Goal: Task Accomplishment & Management: Use online tool/utility

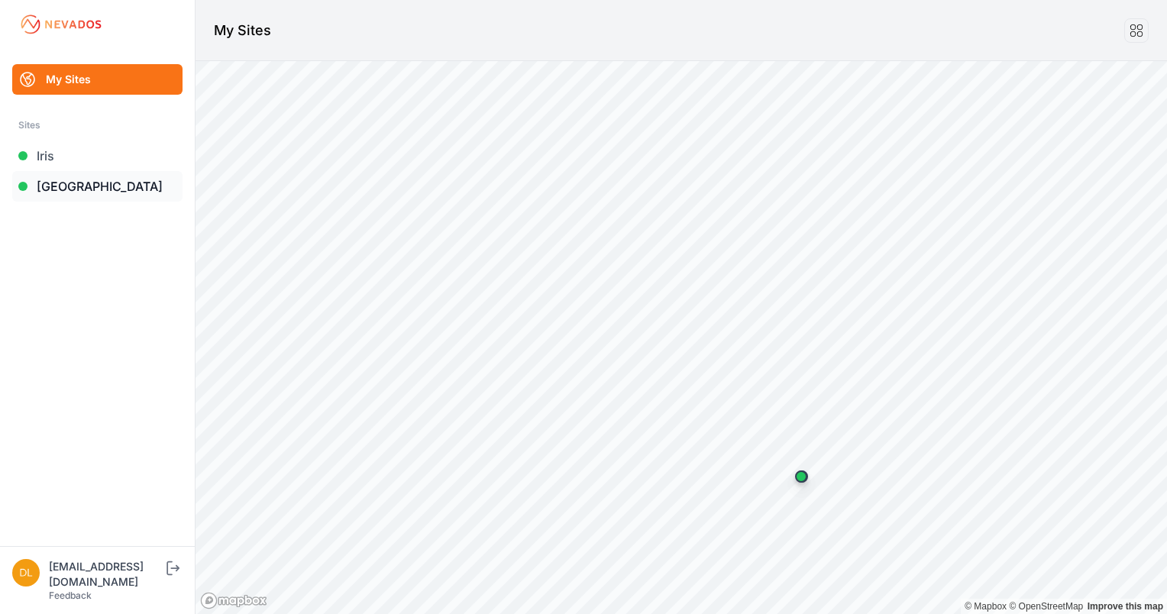
click at [119, 189] on link "[GEOGRAPHIC_DATA]" at bounding box center [97, 186] width 170 height 31
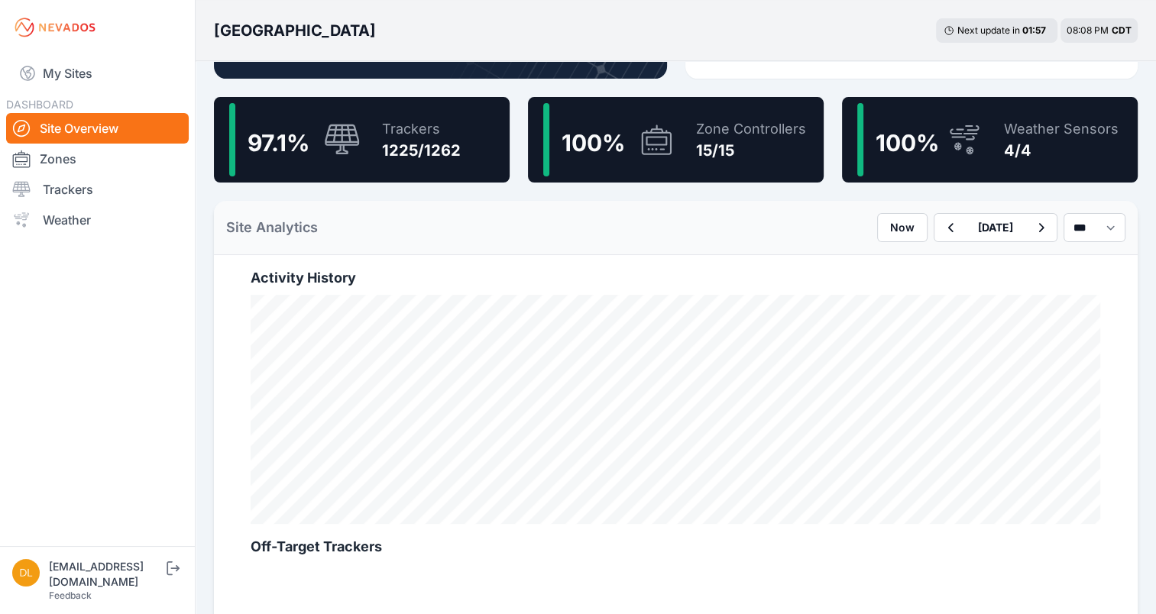
scroll to position [382, 0]
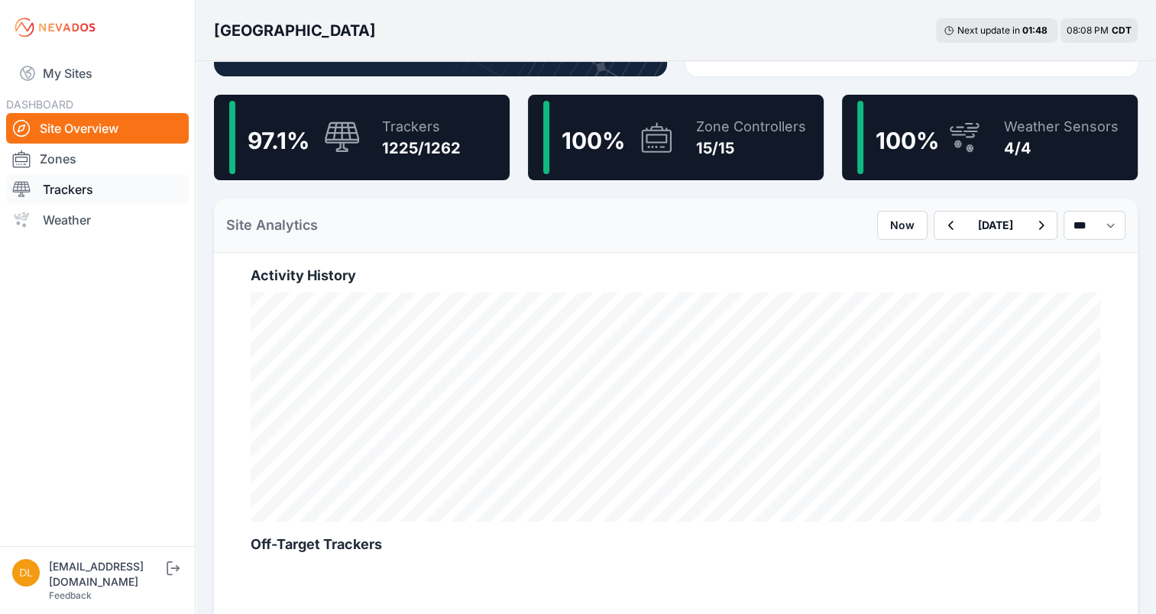
click at [78, 189] on link "Trackers" at bounding box center [97, 189] width 183 height 31
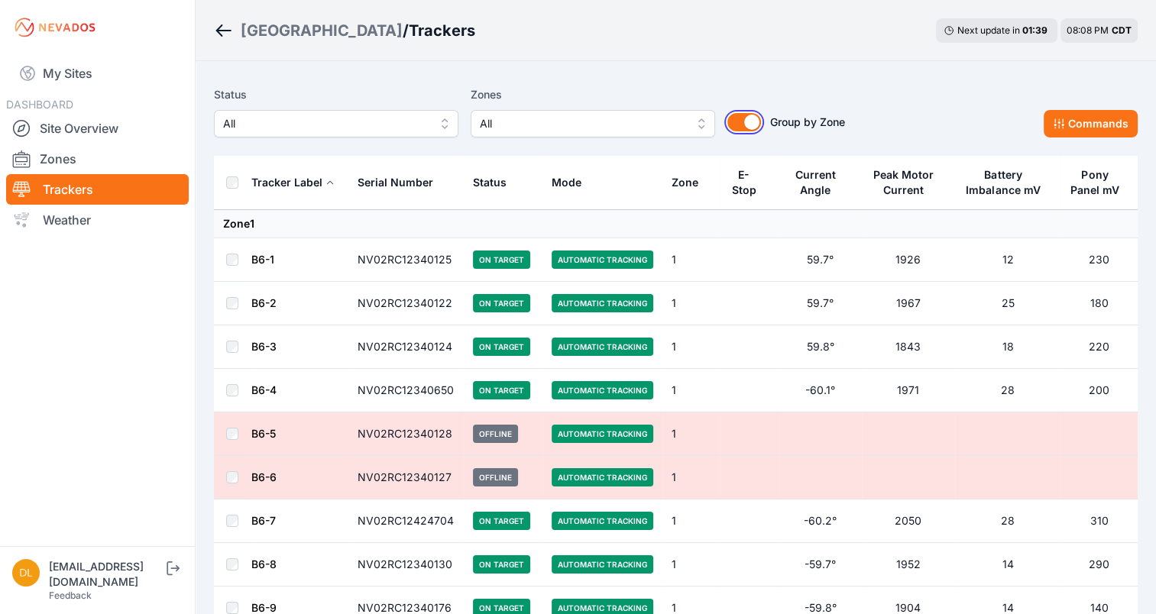
click at [740, 115] on button "Group by Zone" at bounding box center [744, 122] width 34 height 18
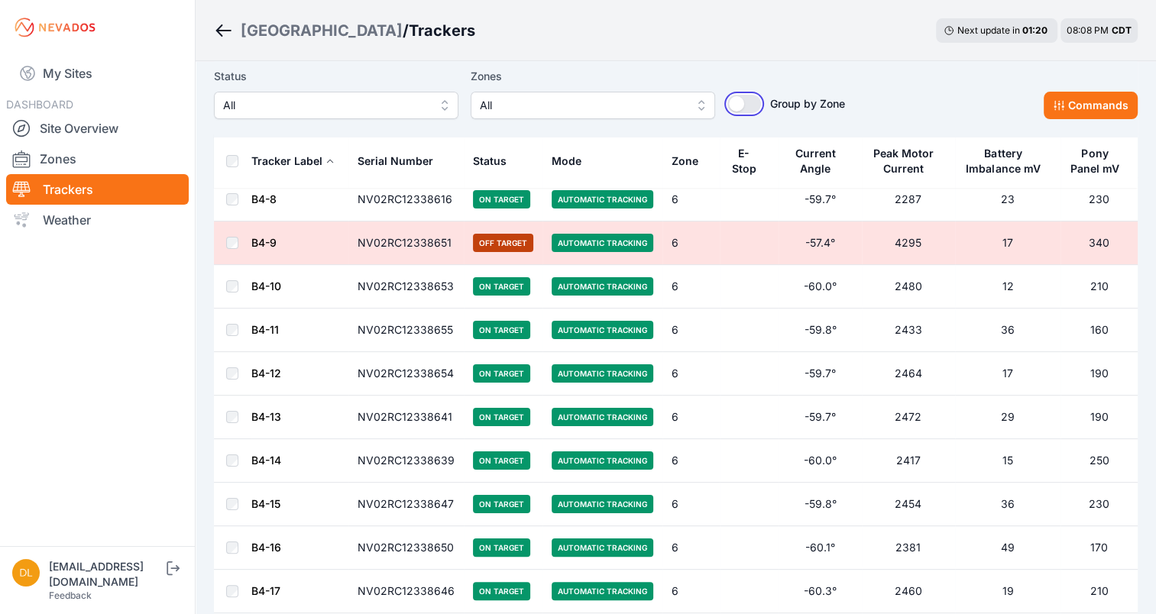
scroll to position [5963, 0]
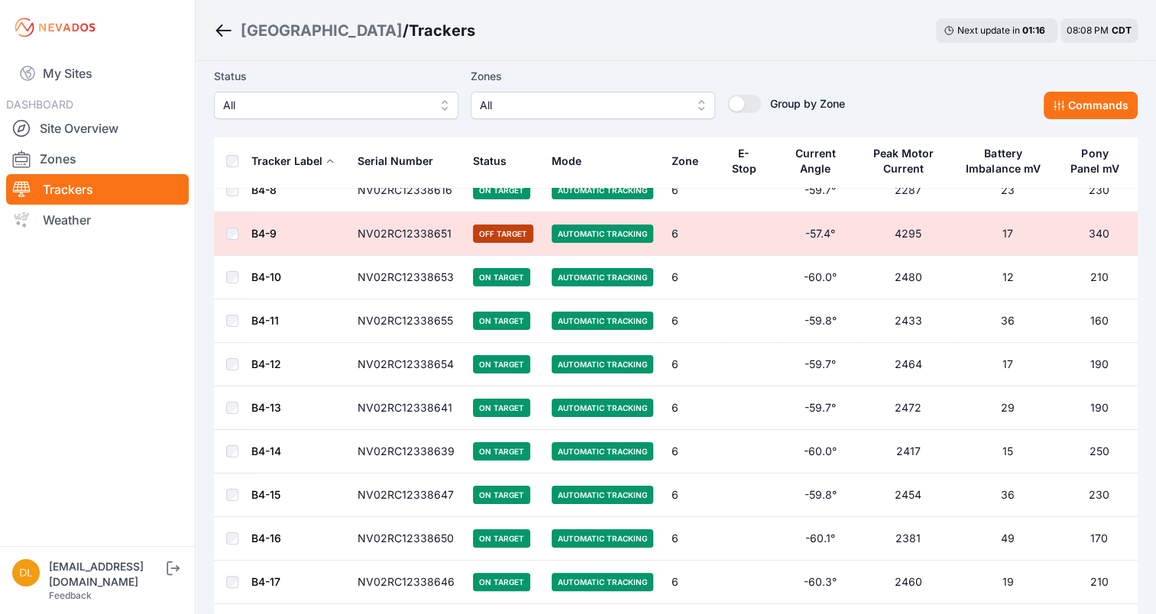
click at [233, 219] on td at bounding box center [232, 234] width 37 height 44
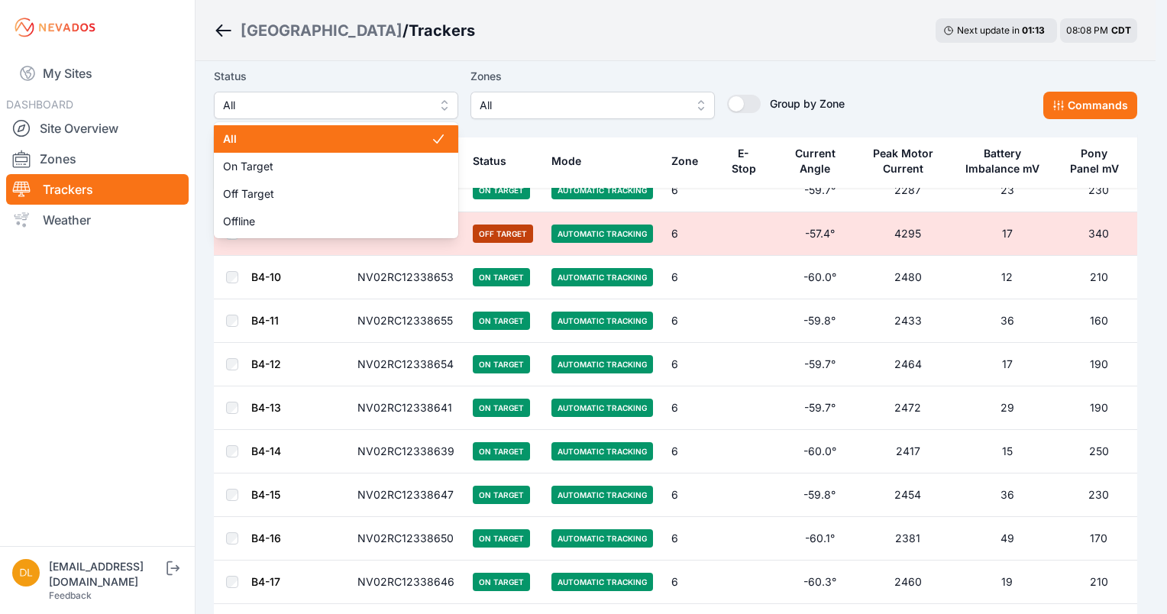
click at [301, 101] on span "All" at bounding box center [325, 105] width 205 height 18
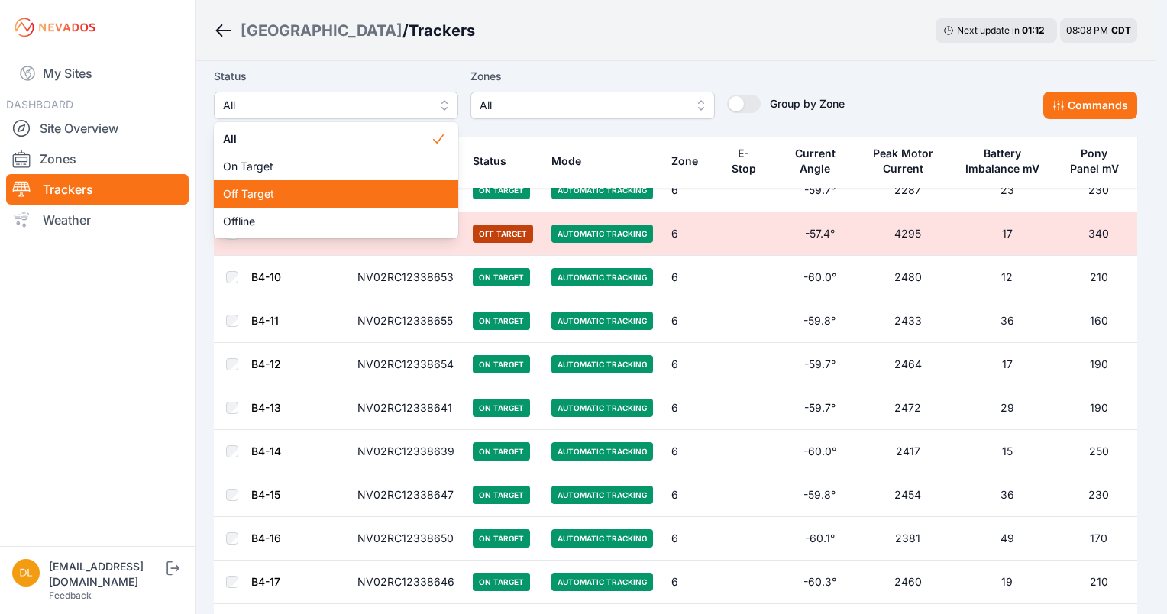
click at [293, 191] on span "Off Target" at bounding box center [327, 193] width 208 height 15
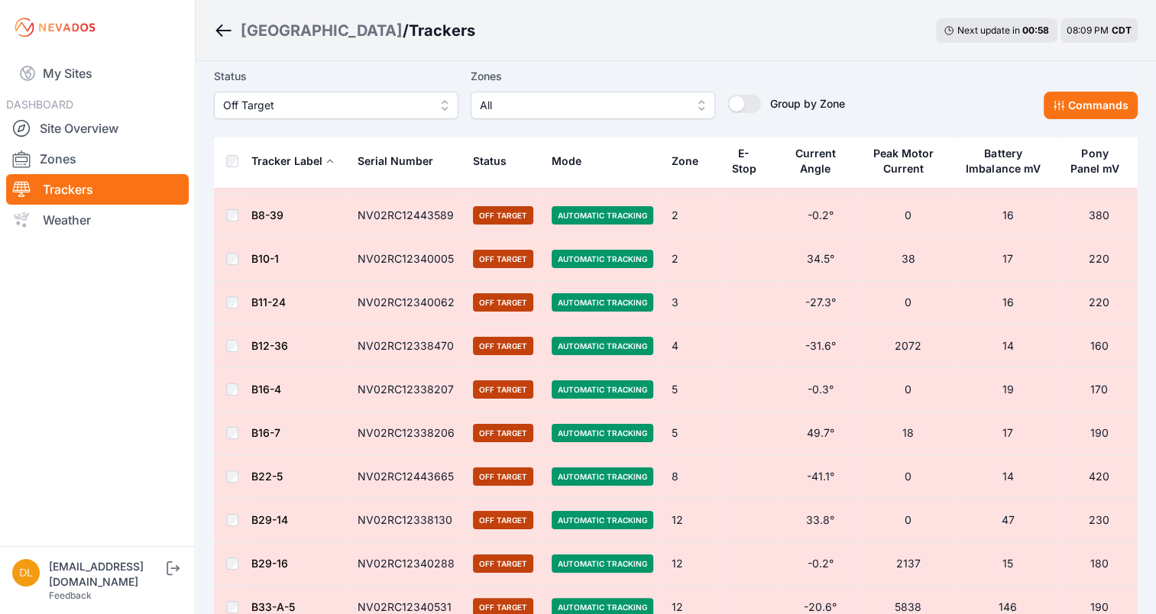
scroll to position [128, 0]
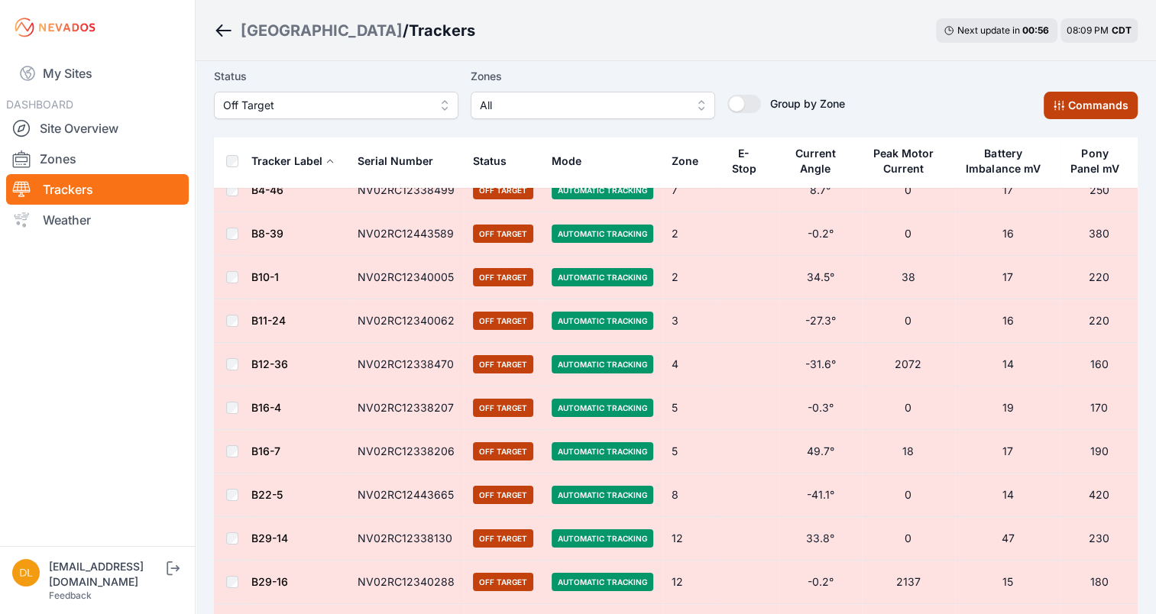
click at [1094, 99] on button "Commands" at bounding box center [1090, 105] width 94 height 27
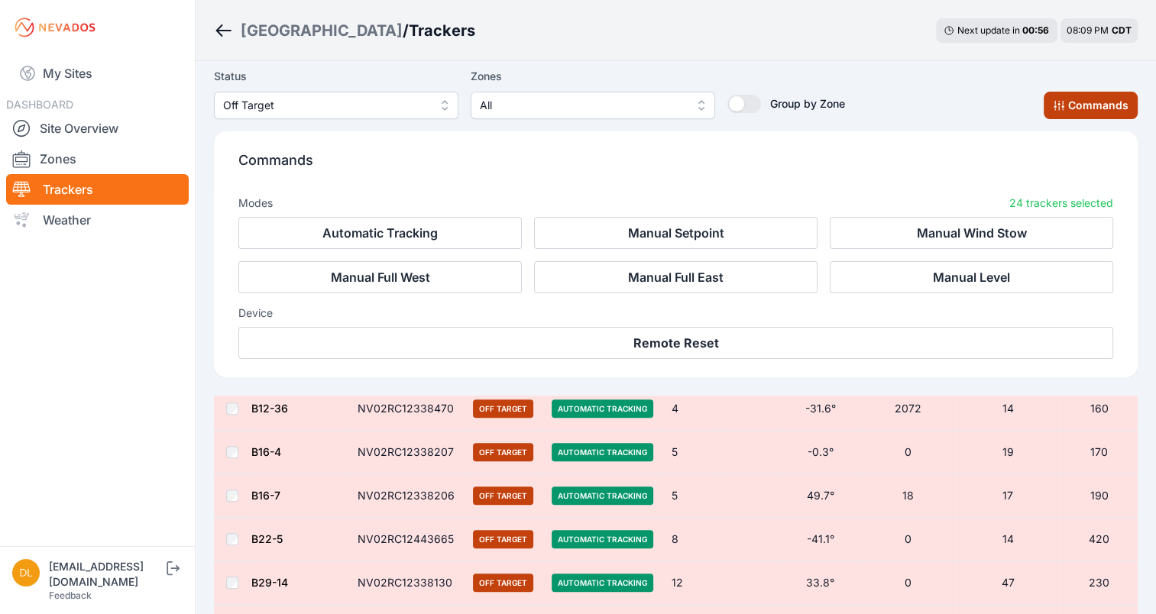
scroll to position [386, 0]
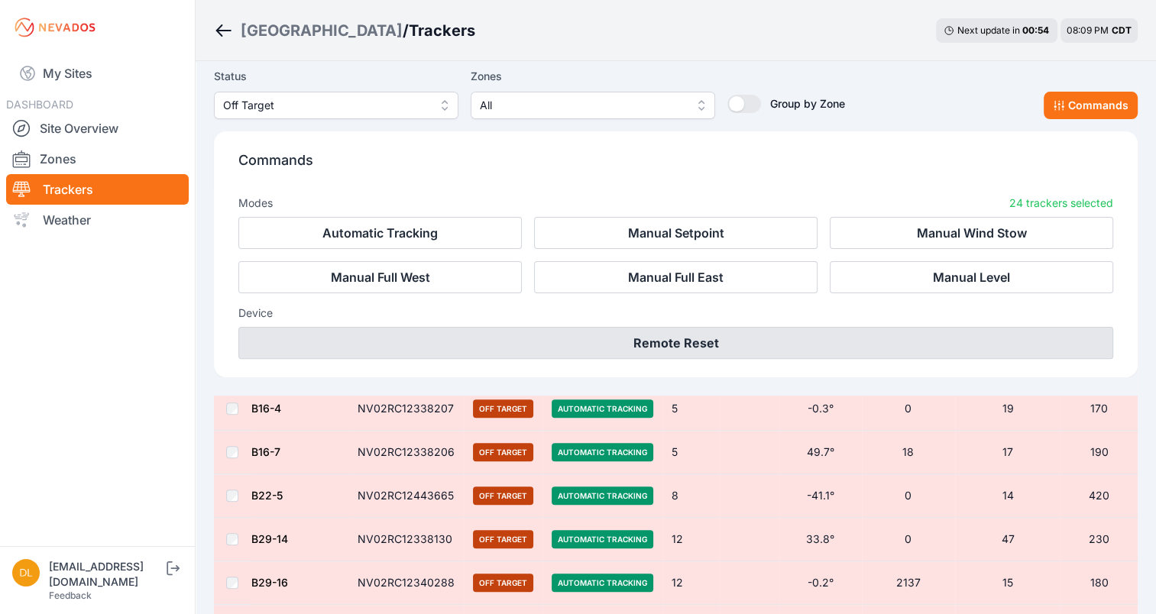
click at [765, 344] on button "Remote Reset" at bounding box center [675, 343] width 875 height 32
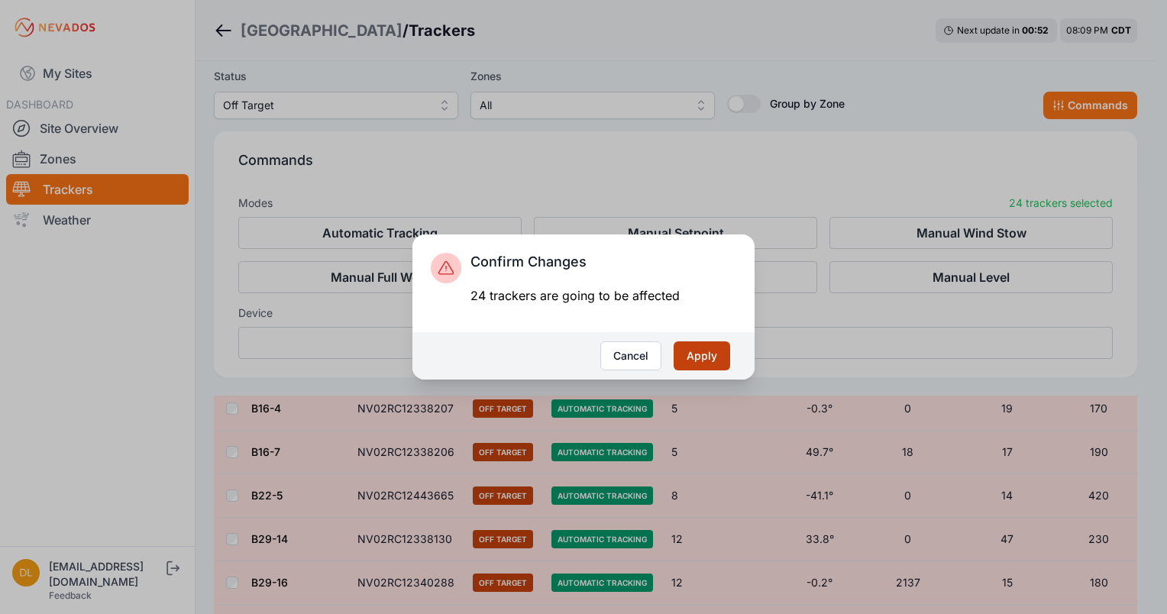
click at [706, 361] on button "Apply" at bounding box center [702, 355] width 57 height 29
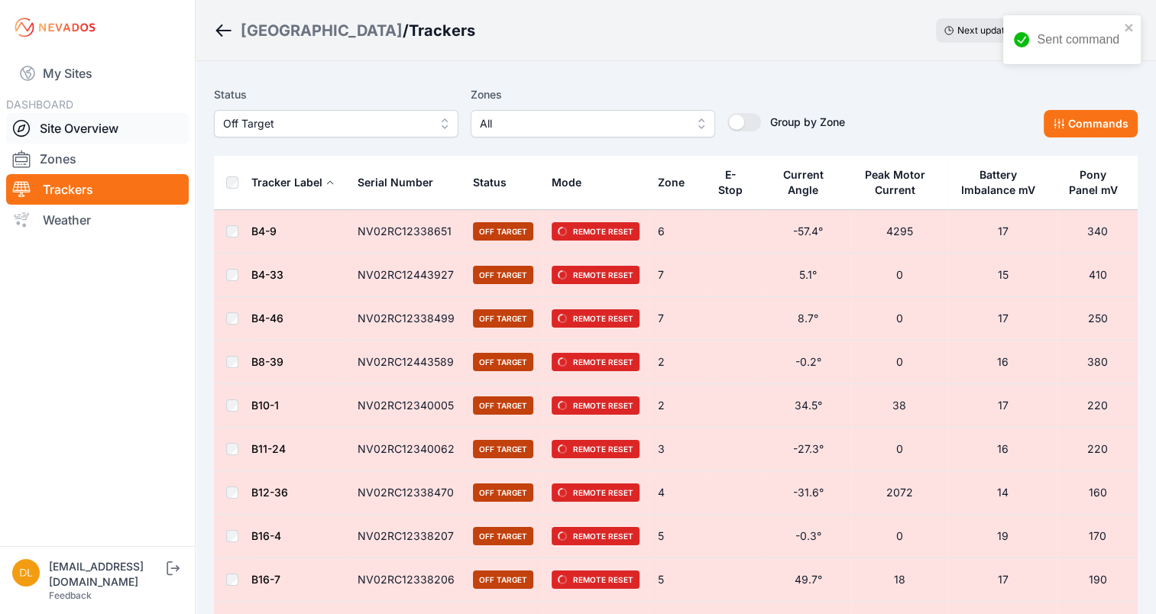
click at [79, 125] on link "Site Overview" at bounding box center [97, 128] width 183 height 31
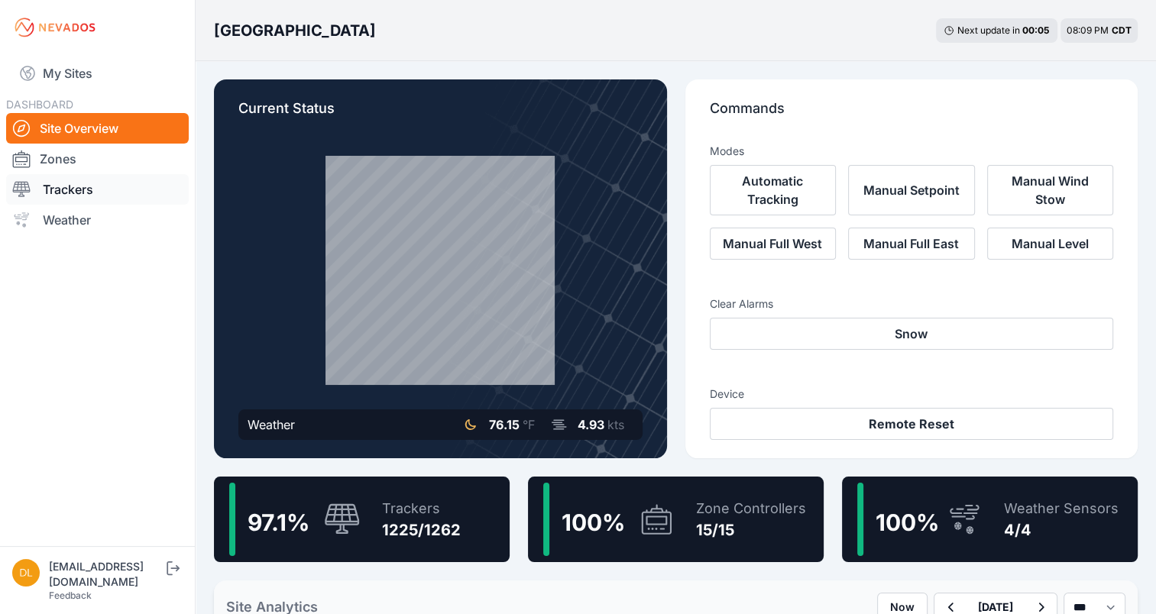
click at [62, 186] on link "Trackers" at bounding box center [97, 189] width 183 height 31
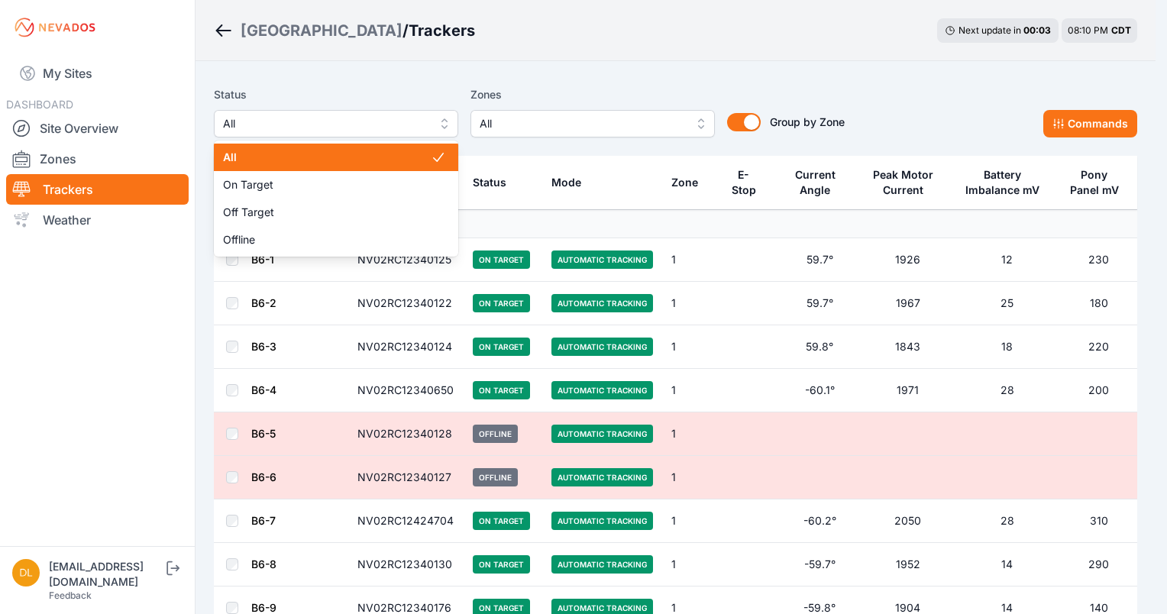
click at [258, 125] on span "All" at bounding box center [325, 124] width 205 height 18
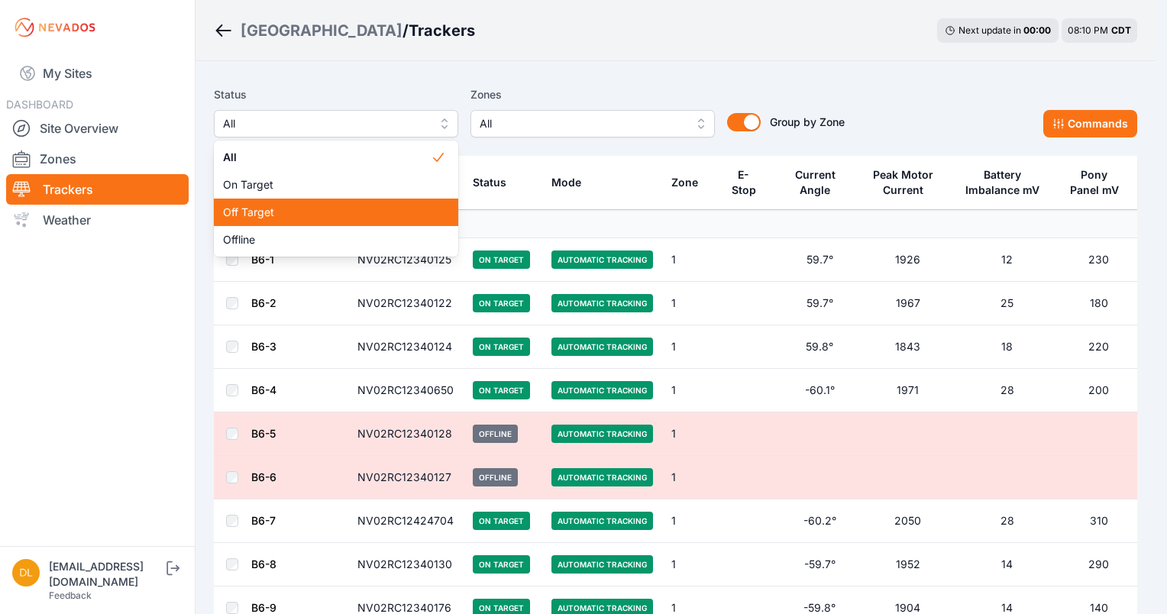
click at [272, 212] on span "Off Target" at bounding box center [327, 212] width 208 height 15
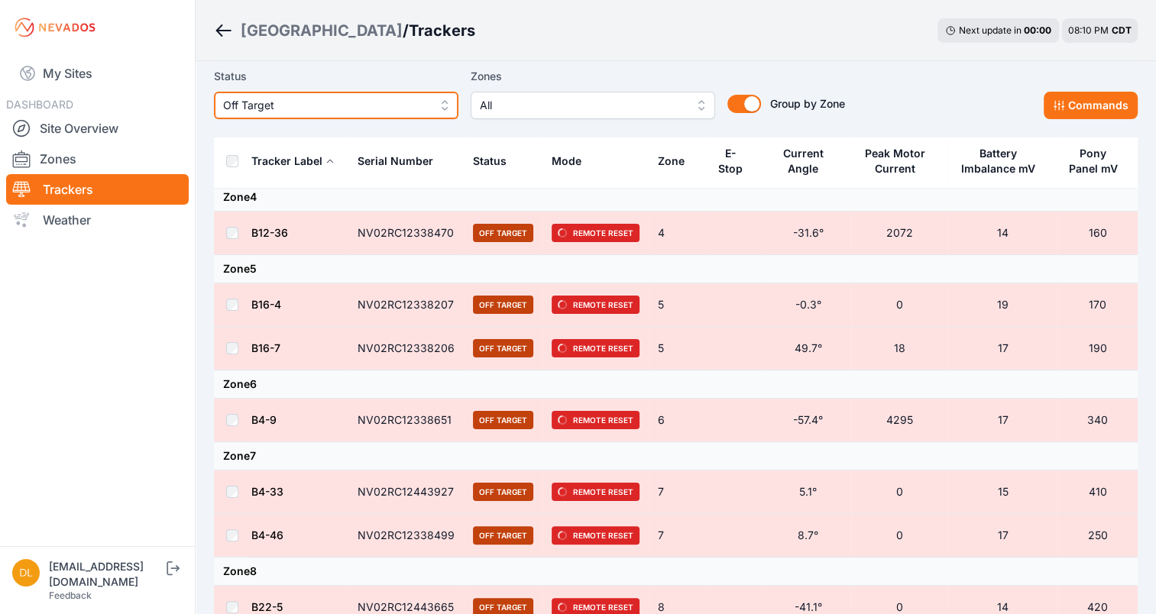
scroll to position [212, 0]
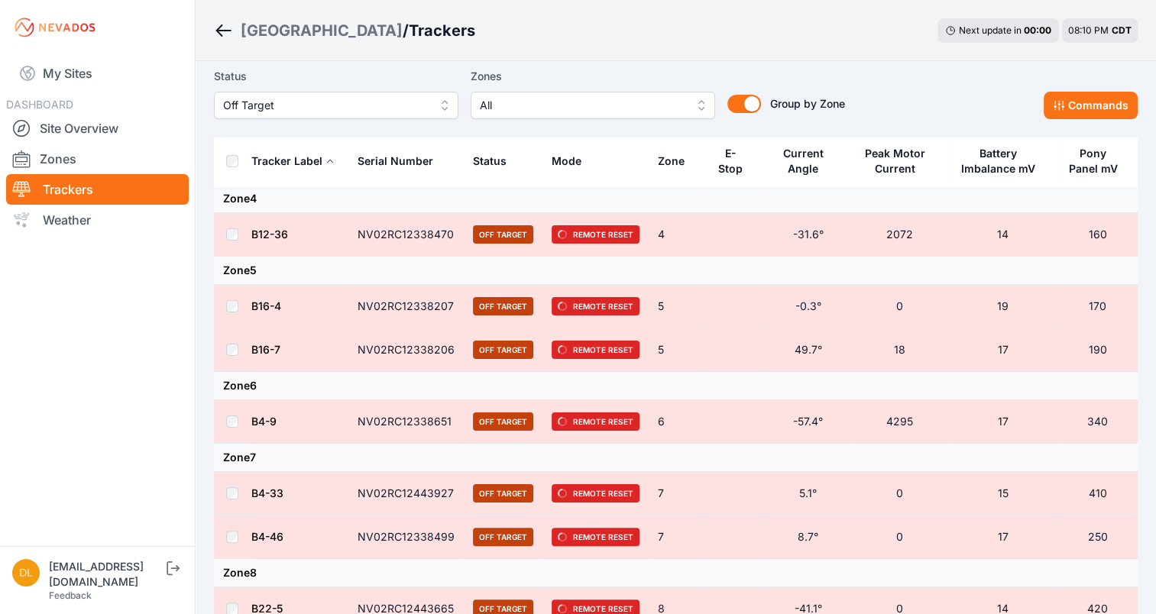
click at [1069, 134] on div "Status Off Target Zones All Group by Zone Group by Zone Commands" at bounding box center [676, 99] width 924 height 76
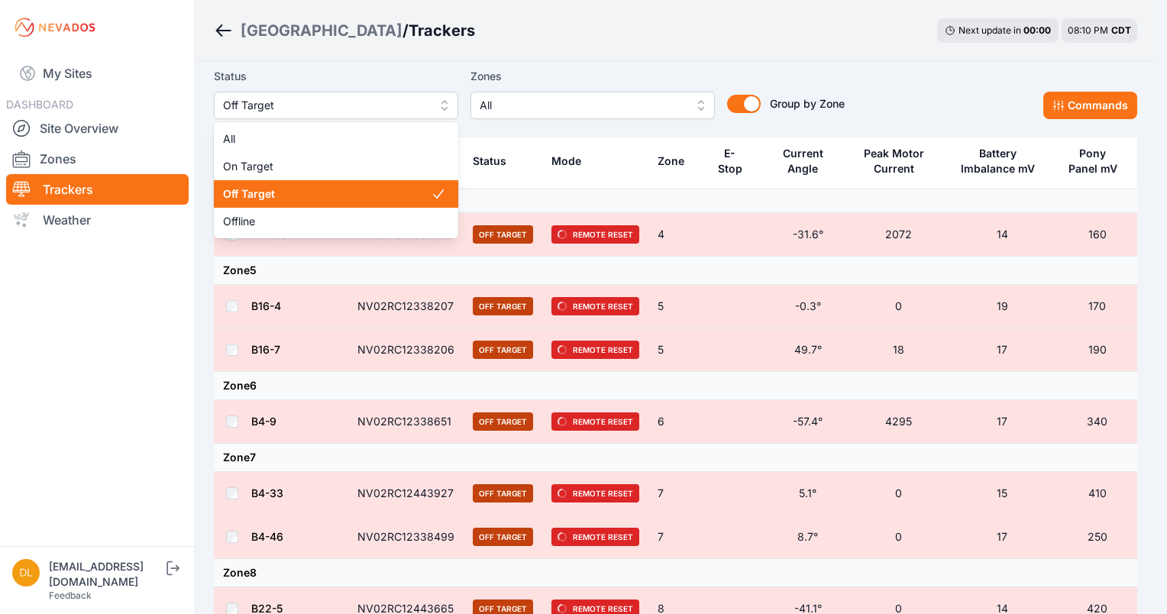
click at [300, 106] on span "Off Target" at bounding box center [325, 105] width 205 height 18
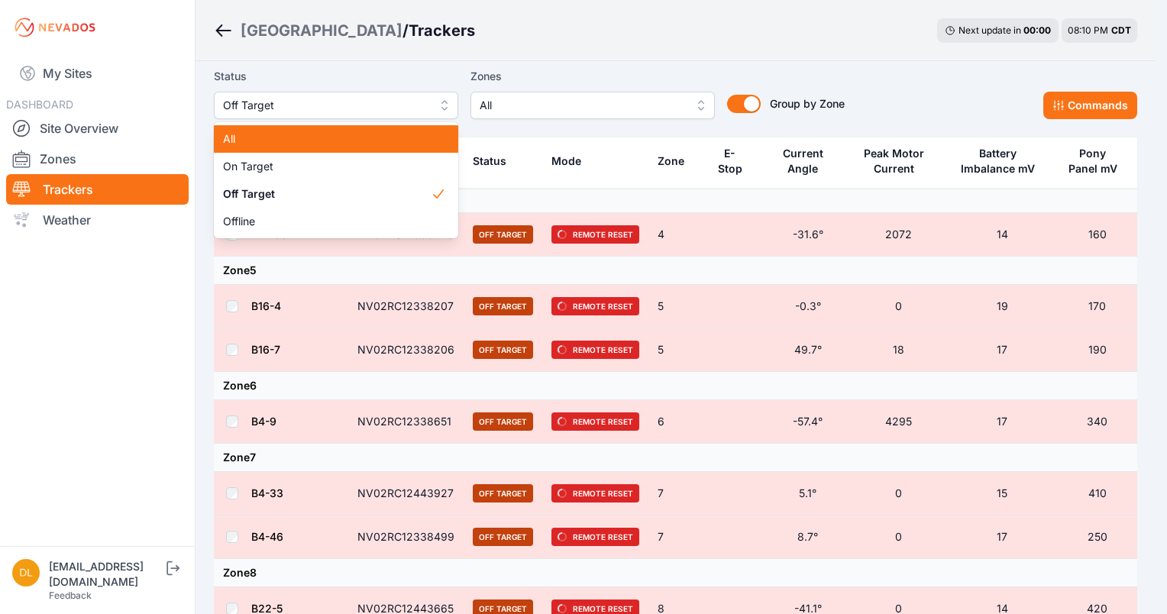
click at [255, 140] on span "All" at bounding box center [327, 138] width 208 height 15
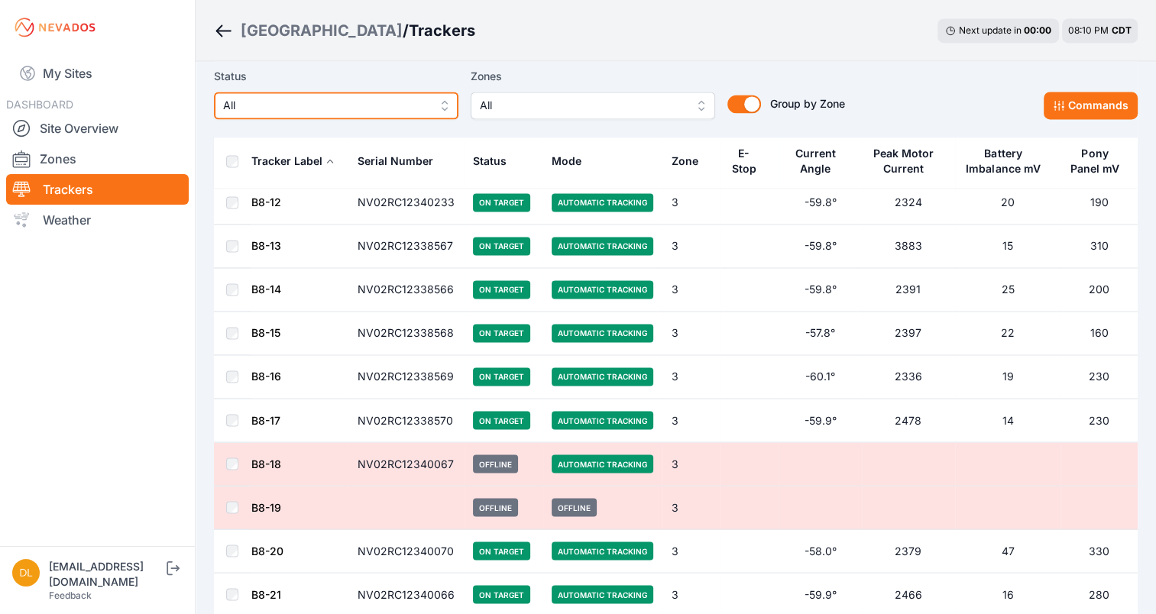
scroll to position [8532, 0]
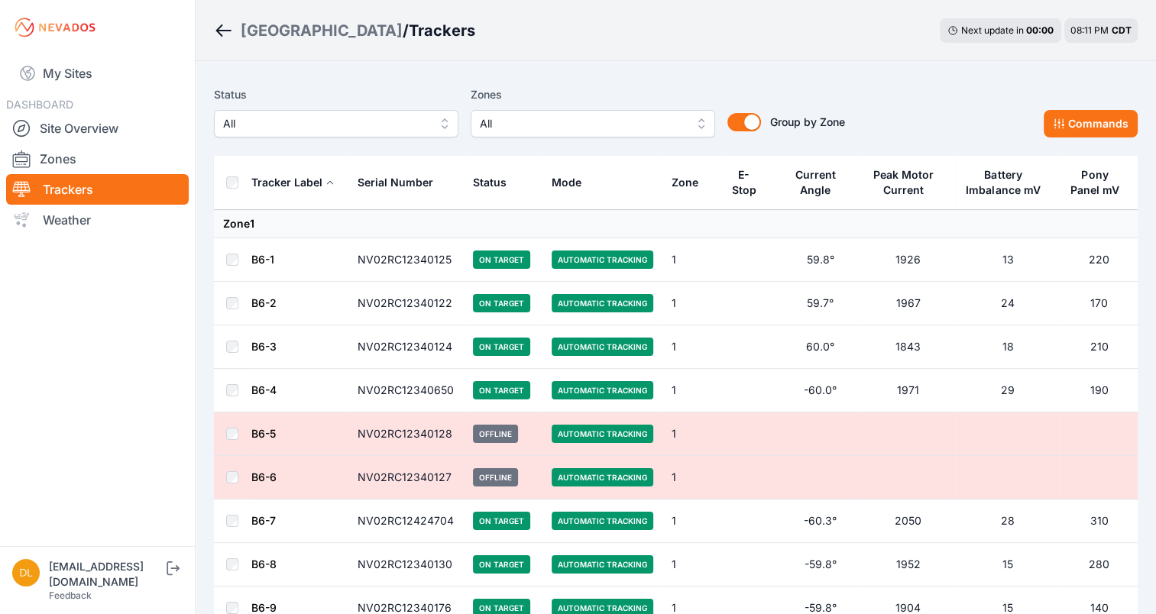
click at [379, 123] on span "All" at bounding box center [325, 124] width 205 height 18
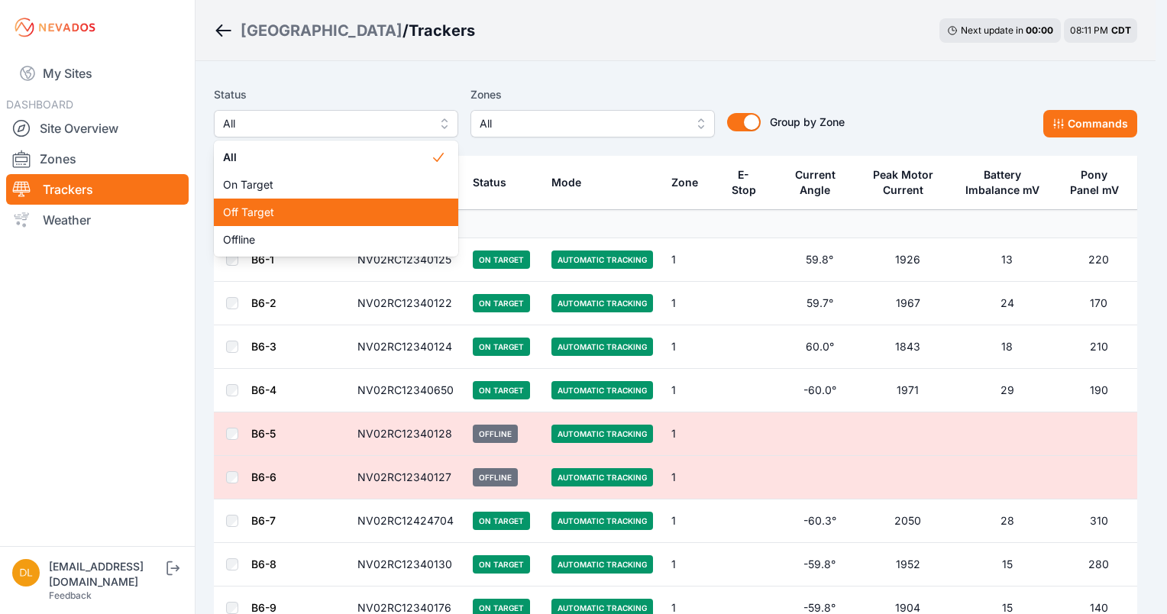
click at [301, 216] on span "Off Target" at bounding box center [327, 212] width 208 height 15
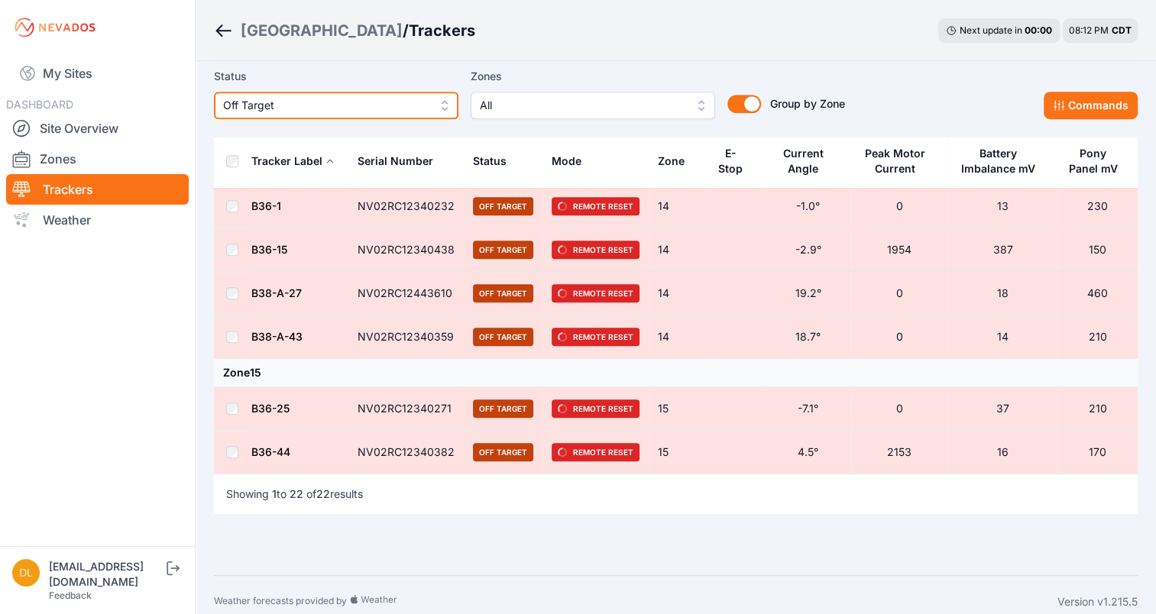
scroll to position [1041, 0]
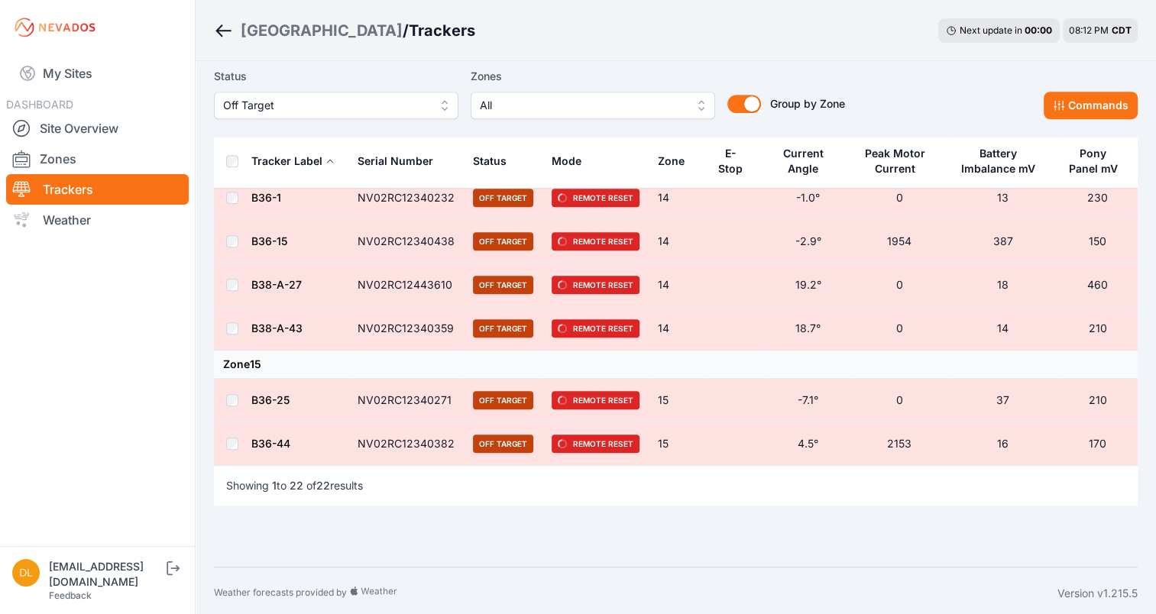
drag, startPoint x: 1096, startPoint y: 526, endPoint x: 1085, endPoint y: 380, distance: 145.6
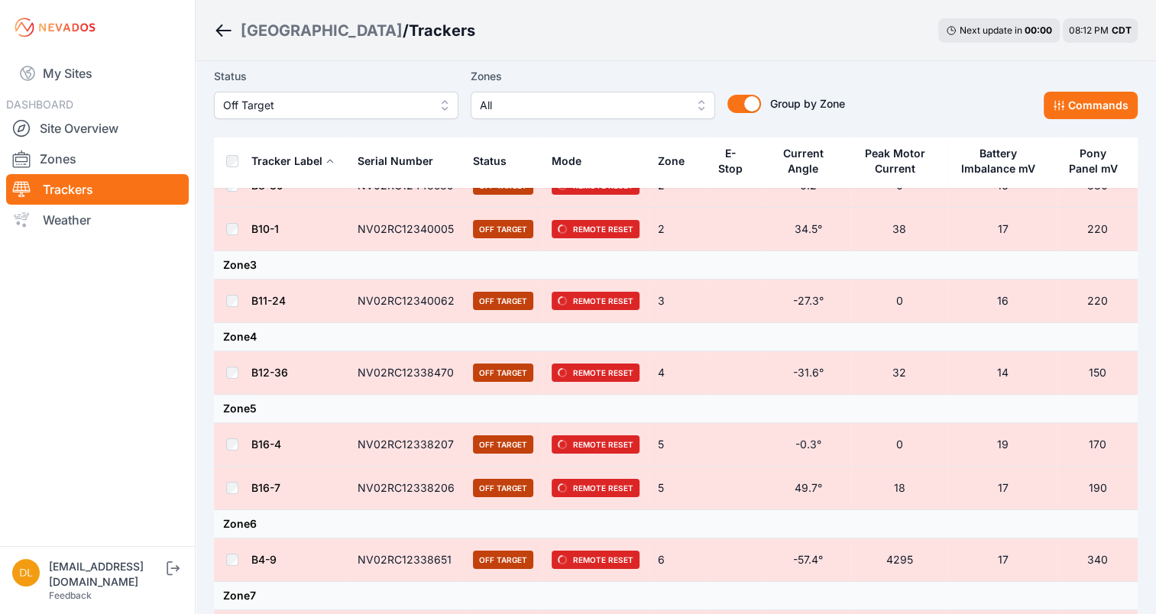
scroll to position [0, 0]
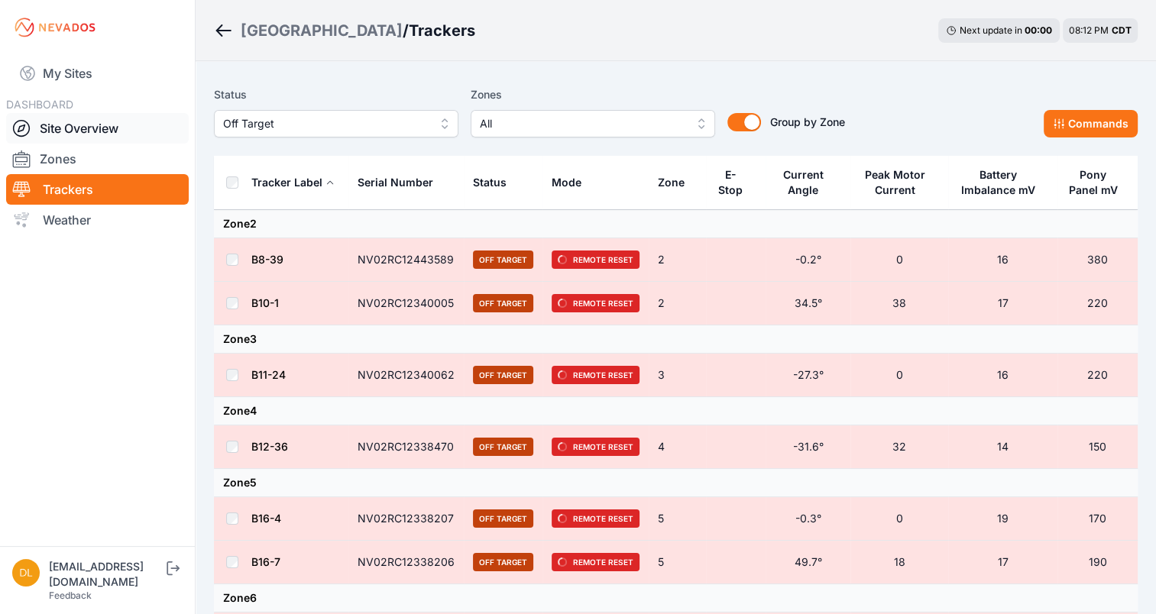
click at [55, 128] on link "Site Overview" at bounding box center [97, 128] width 183 height 31
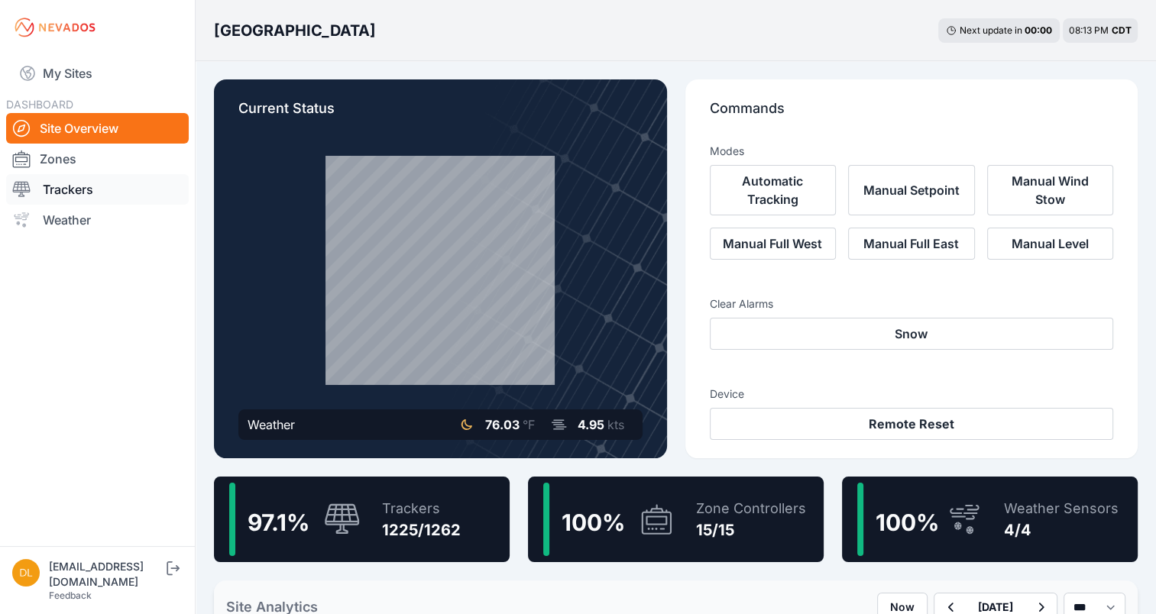
click at [70, 188] on link "Trackers" at bounding box center [97, 189] width 183 height 31
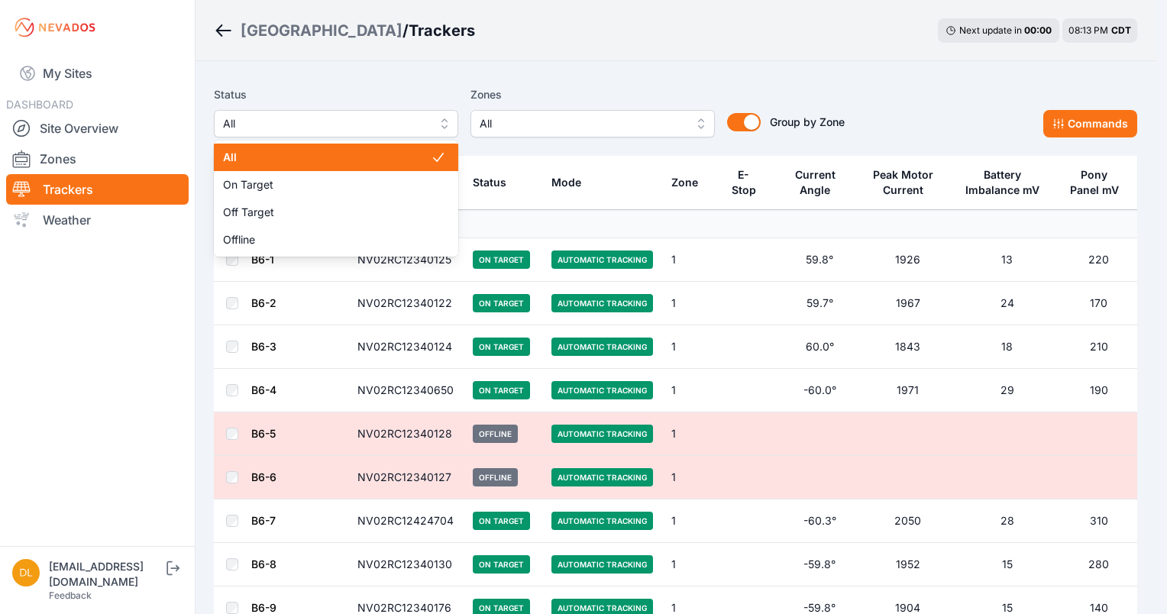
click at [289, 131] on span "All" at bounding box center [325, 124] width 205 height 18
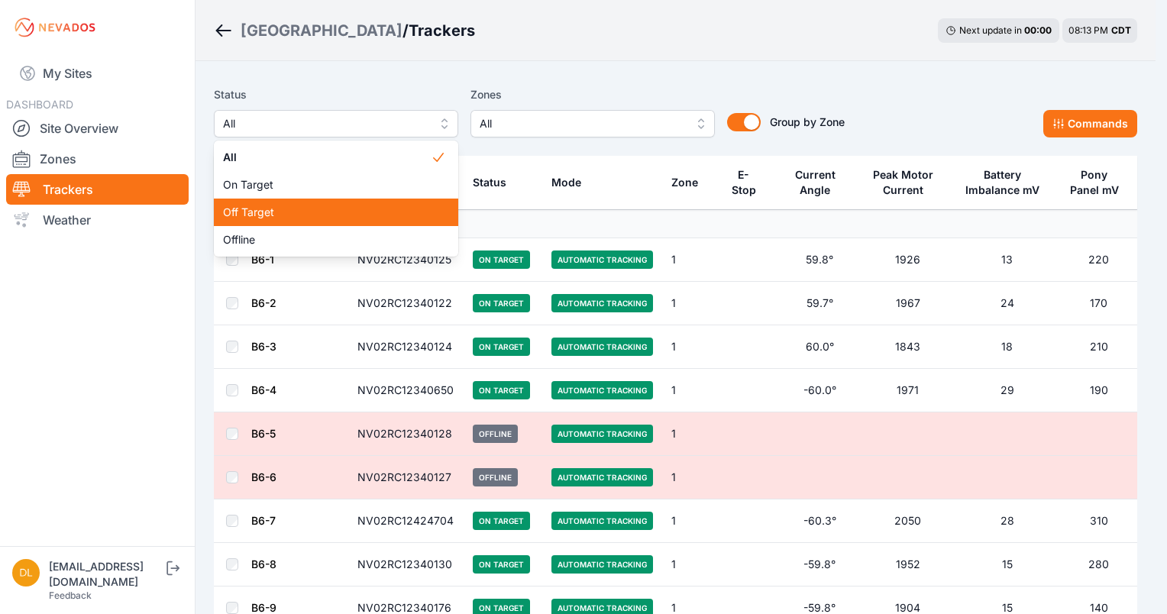
click at [272, 212] on span "Off Target" at bounding box center [327, 212] width 208 height 15
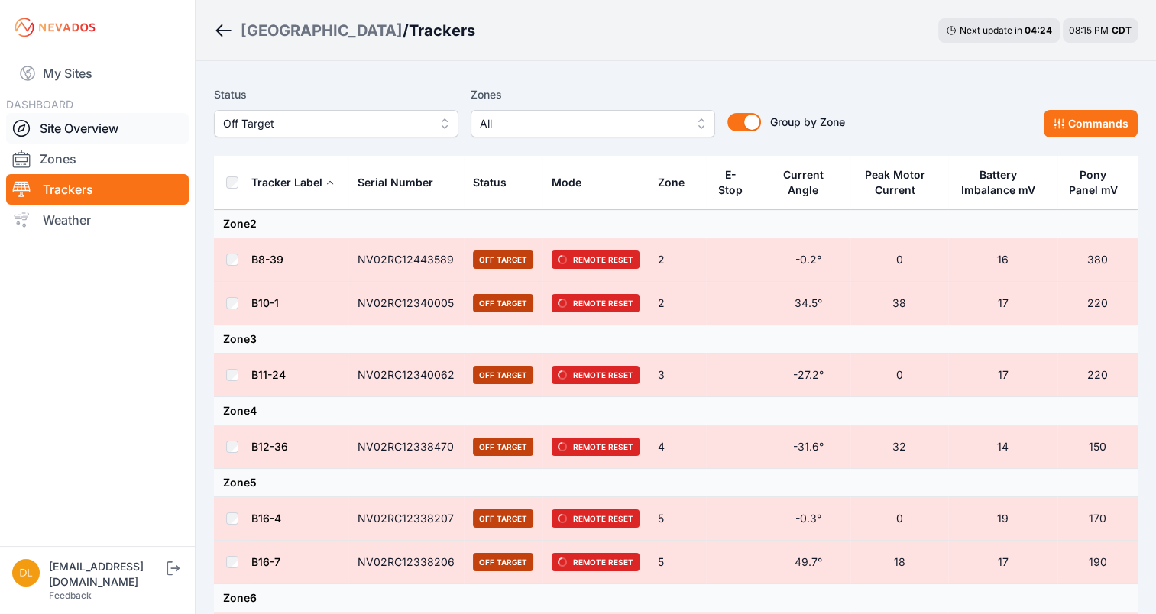
click at [79, 128] on link "Site Overview" at bounding box center [97, 128] width 183 height 31
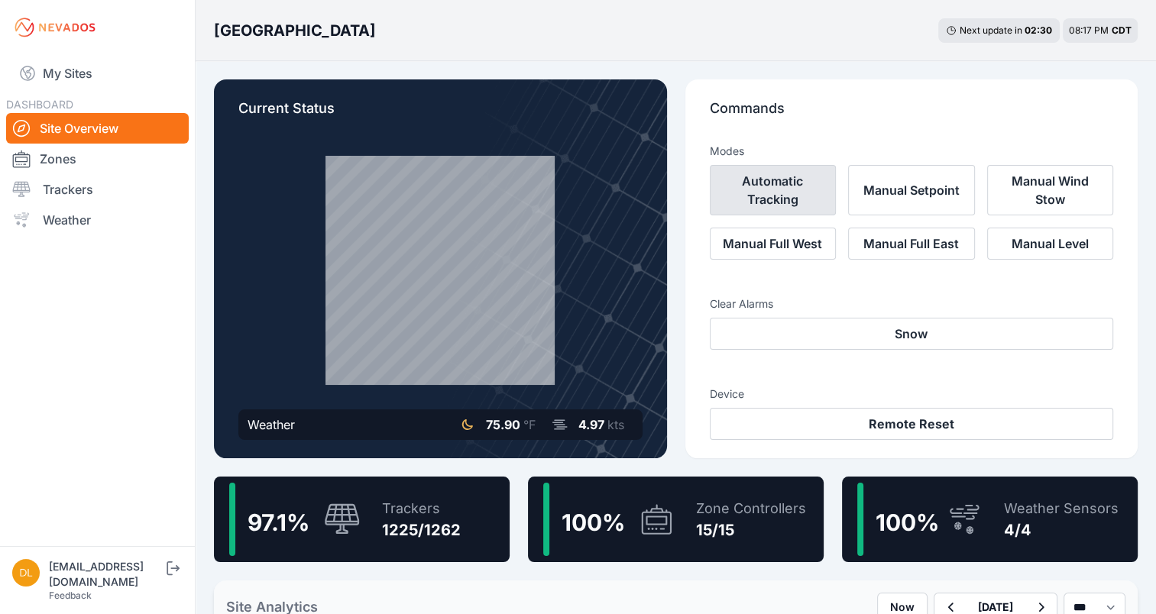
click at [768, 203] on button "Automatic Tracking" at bounding box center [773, 190] width 127 height 50
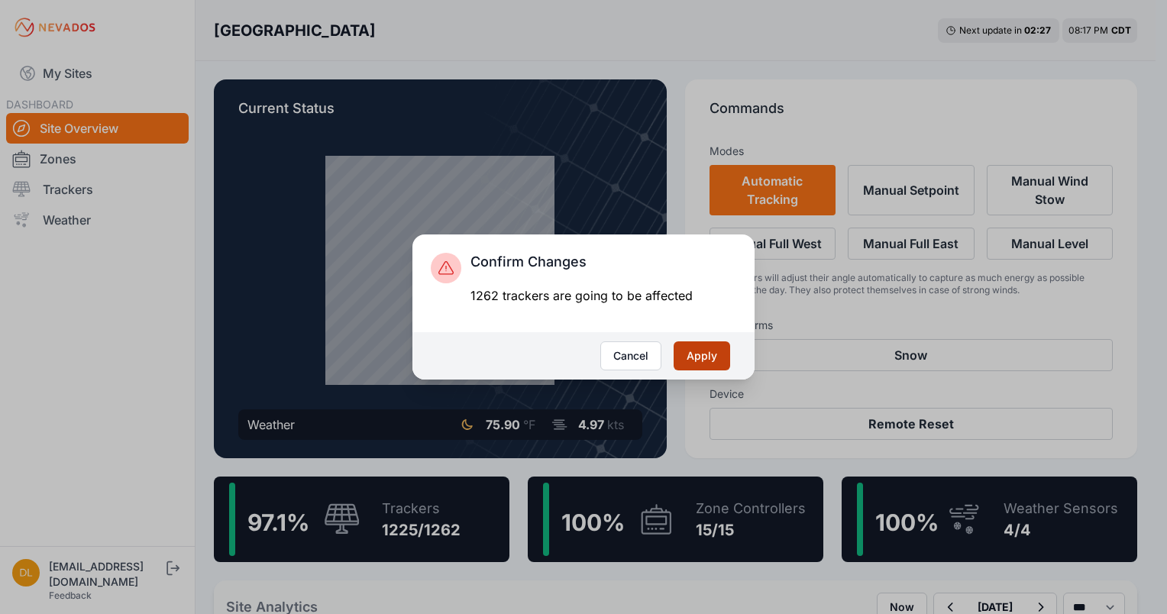
click at [723, 351] on button "Apply" at bounding box center [702, 355] width 57 height 29
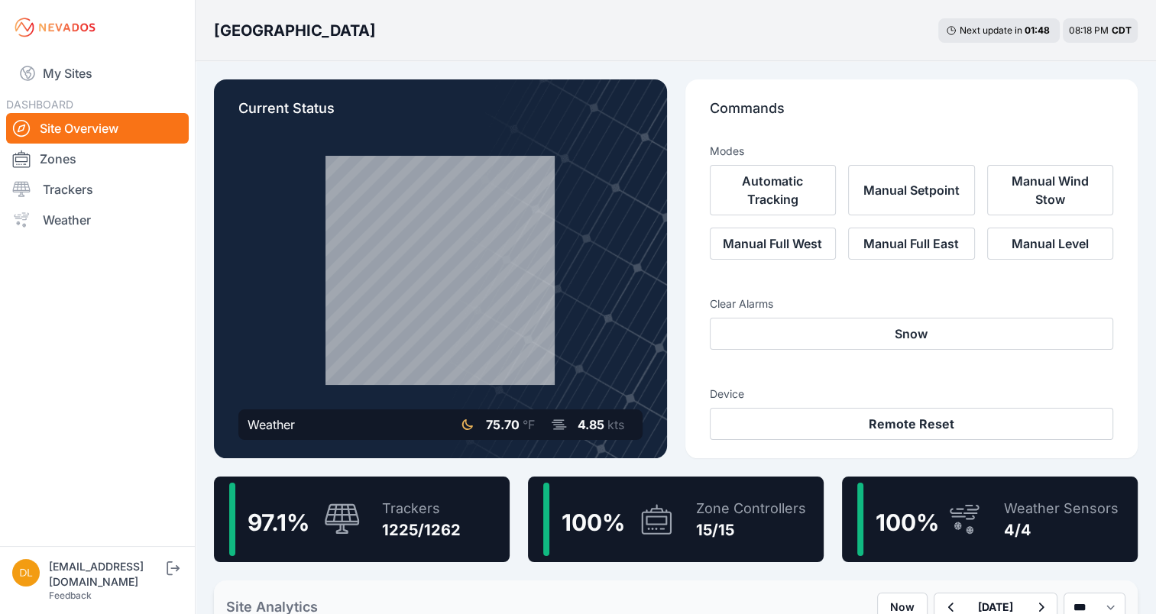
click at [773, 103] on p "Commands" at bounding box center [912, 115] width 404 height 34
click at [105, 69] on link "My Sites" at bounding box center [97, 73] width 183 height 37
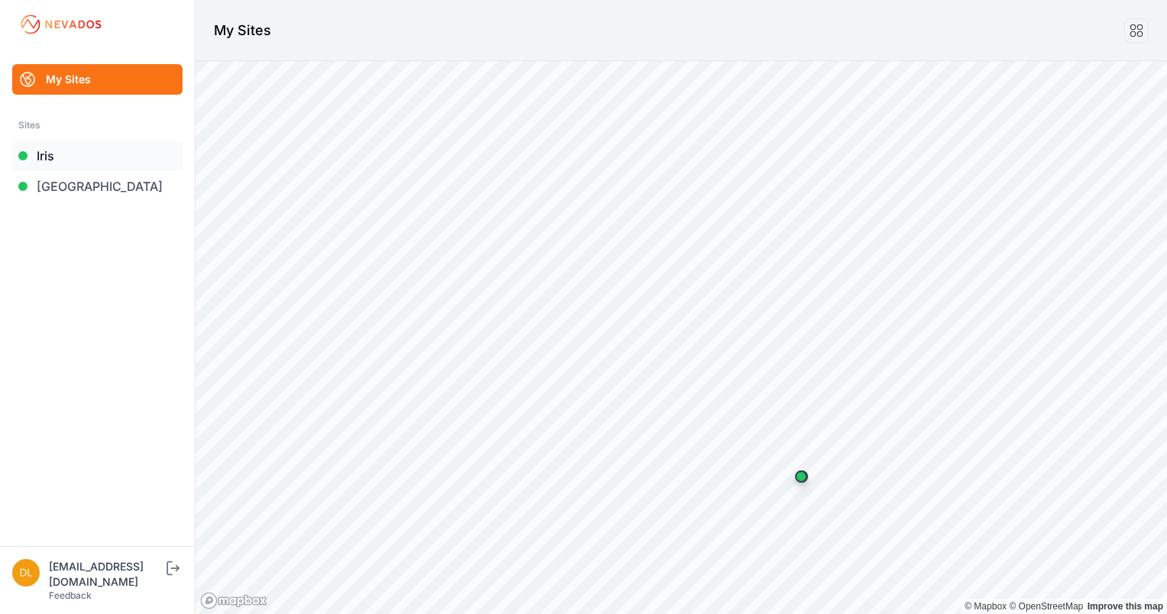
click at [40, 150] on link "Iris" at bounding box center [97, 156] width 170 height 31
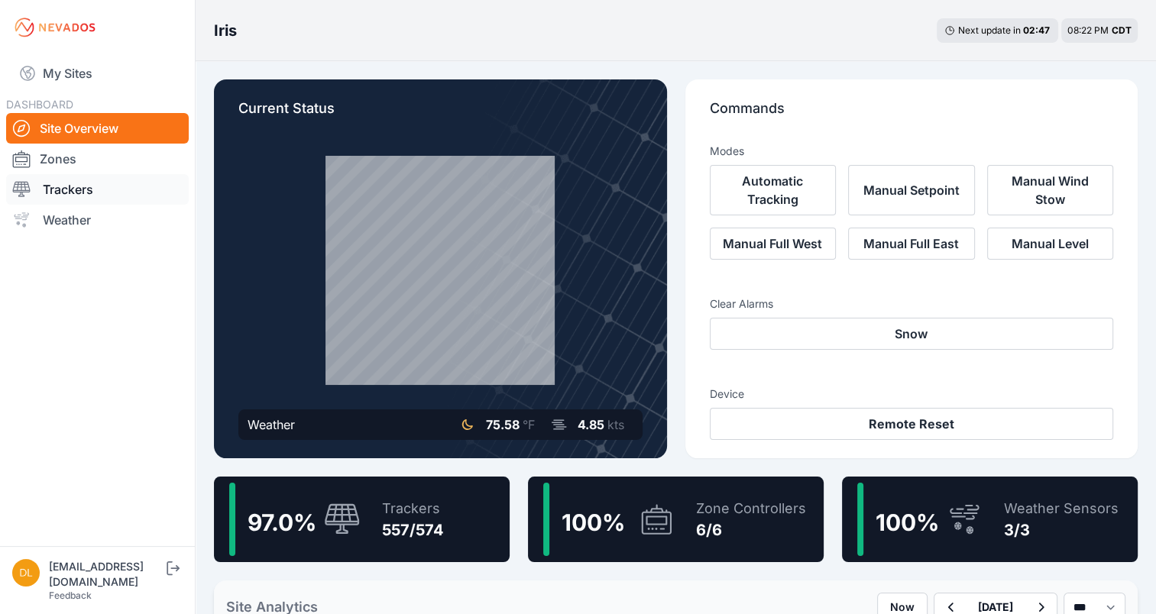
click at [79, 181] on link "Trackers" at bounding box center [97, 189] width 183 height 31
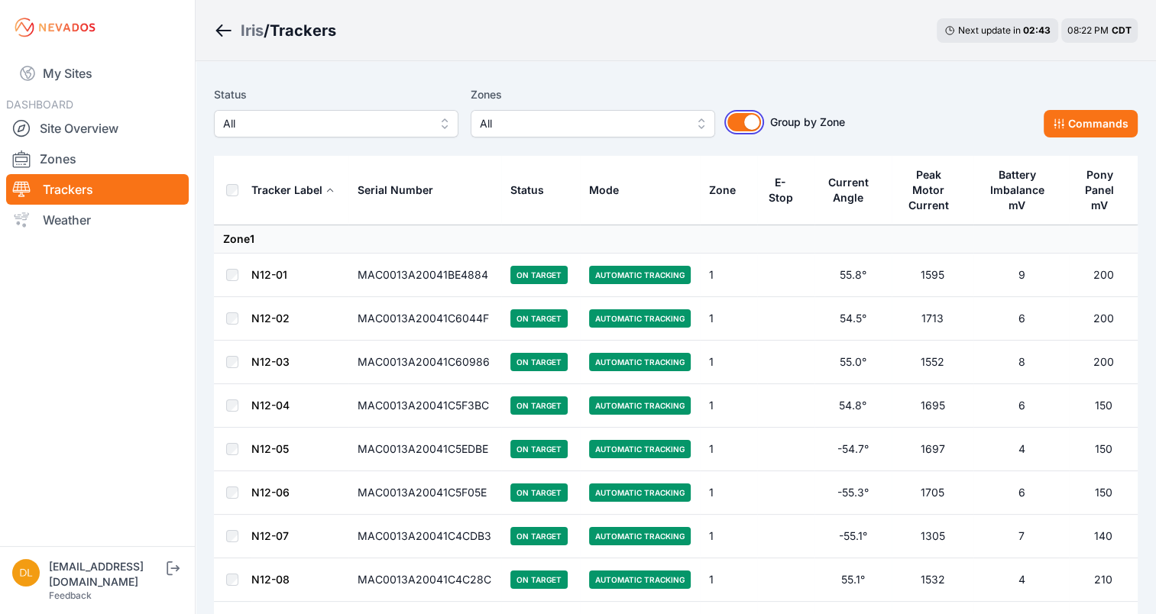
click at [757, 120] on button "Group by Zone" at bounding box center [744, 122] width 34 height 18
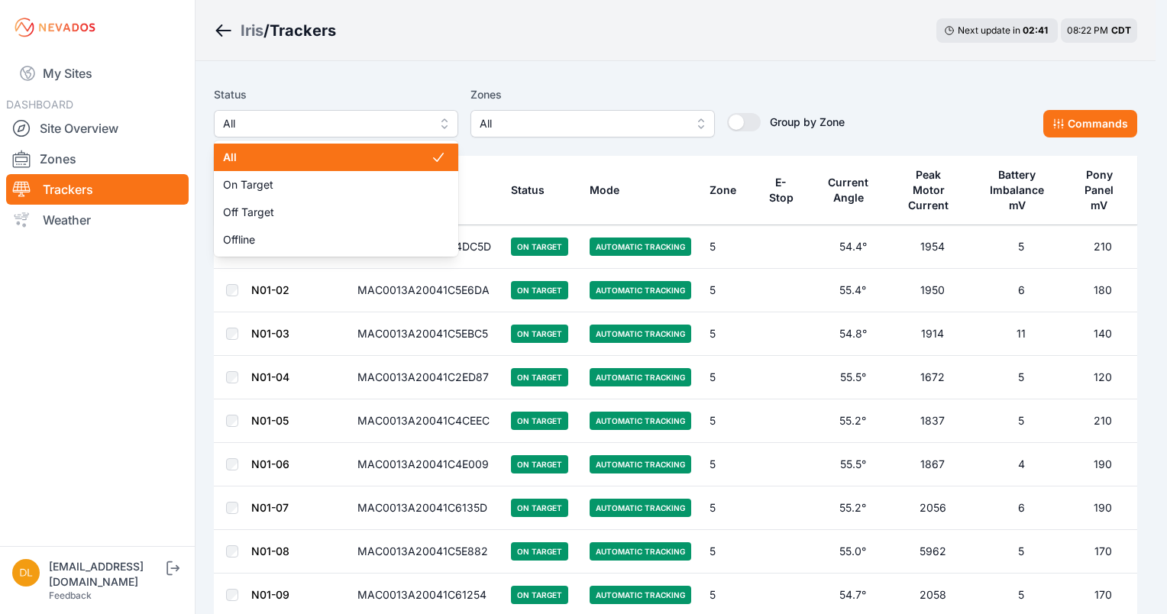
click at [339, 128] on span "All" at bounding box center [325, 124] width 205 height 18
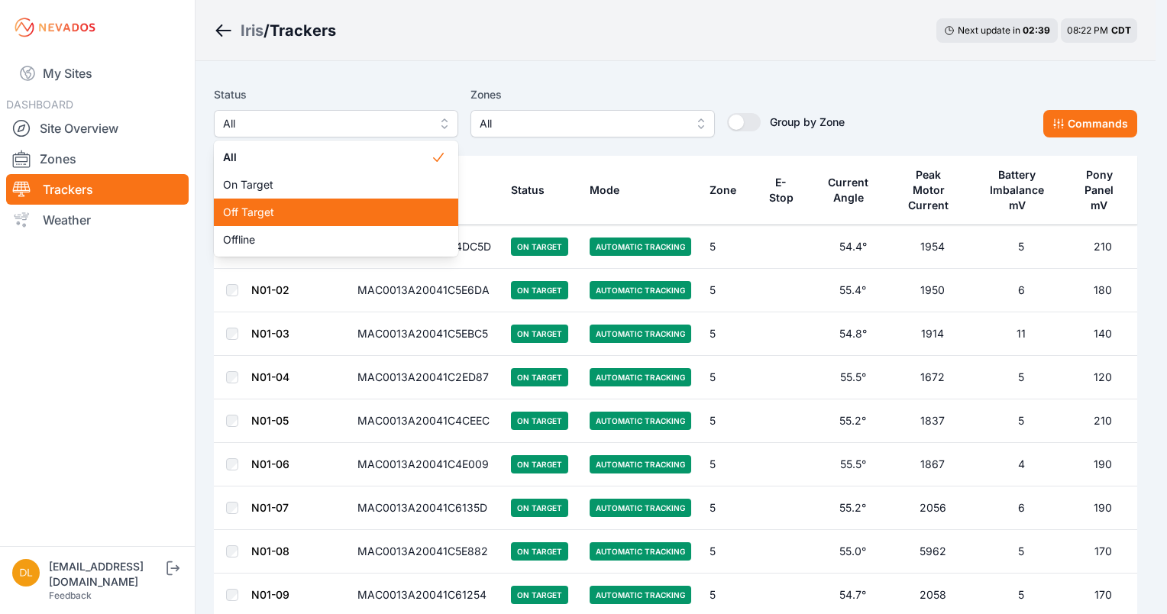
click at [310, 202] on div "Off Target" at bounding box center [336, 212] width 244 height 27
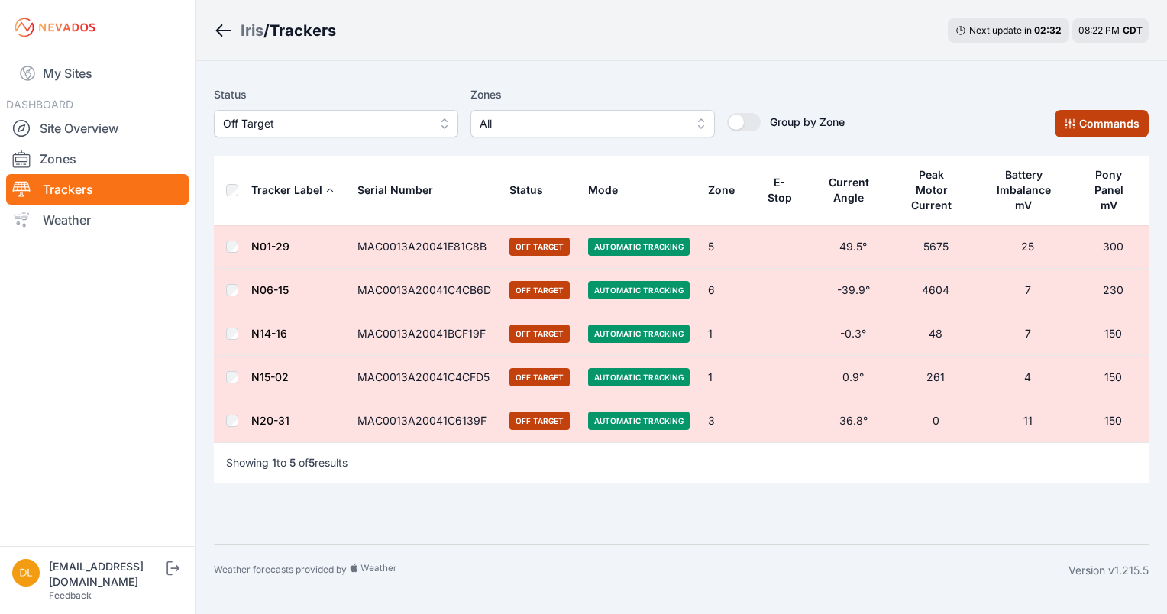
click at [1094, 120] on button "Commands" at bounding box center [1102, 123] width 94 height 27
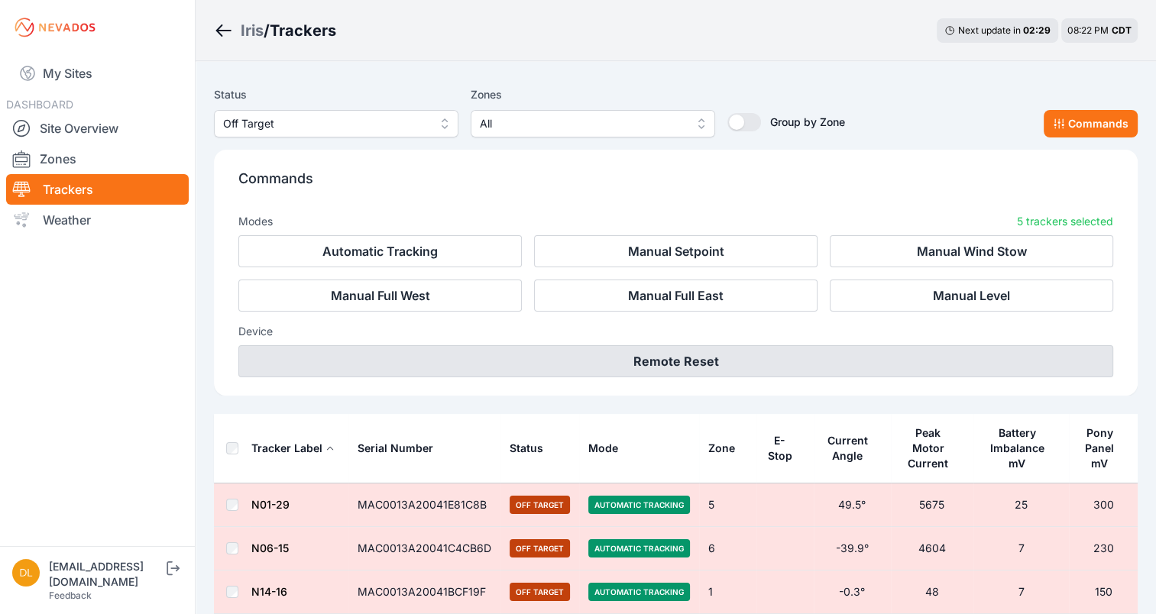
click at [795, 370] on button "Remote Reset" at bounding box center [675, 361] width 875 height 32
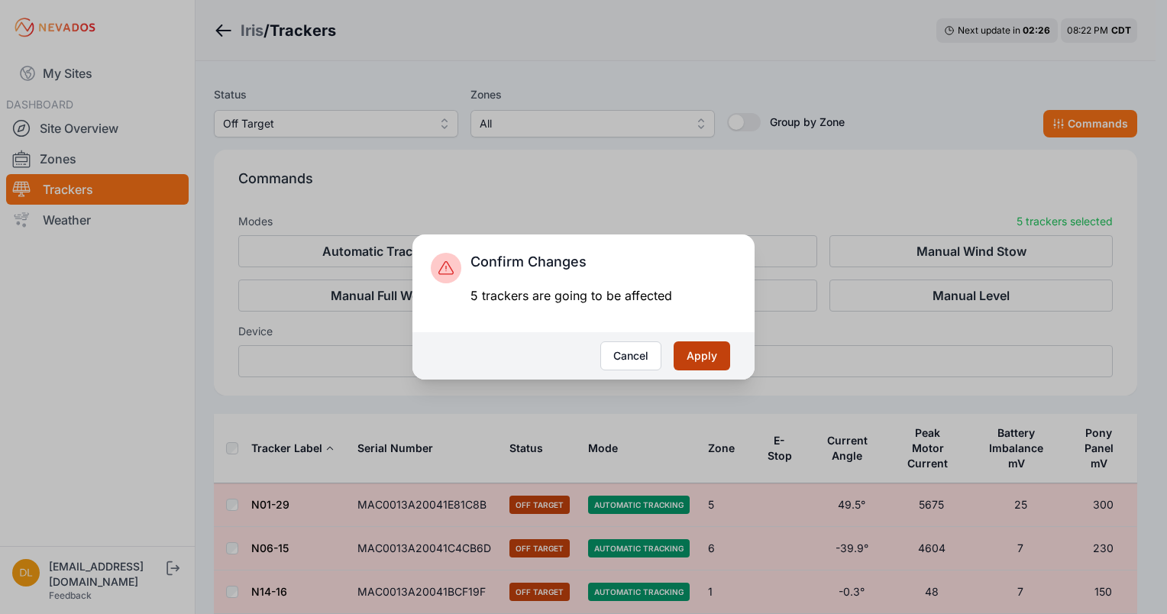
click at [705, 357] on button "Apply" at bounding box center [702, 355] width 57 height 29
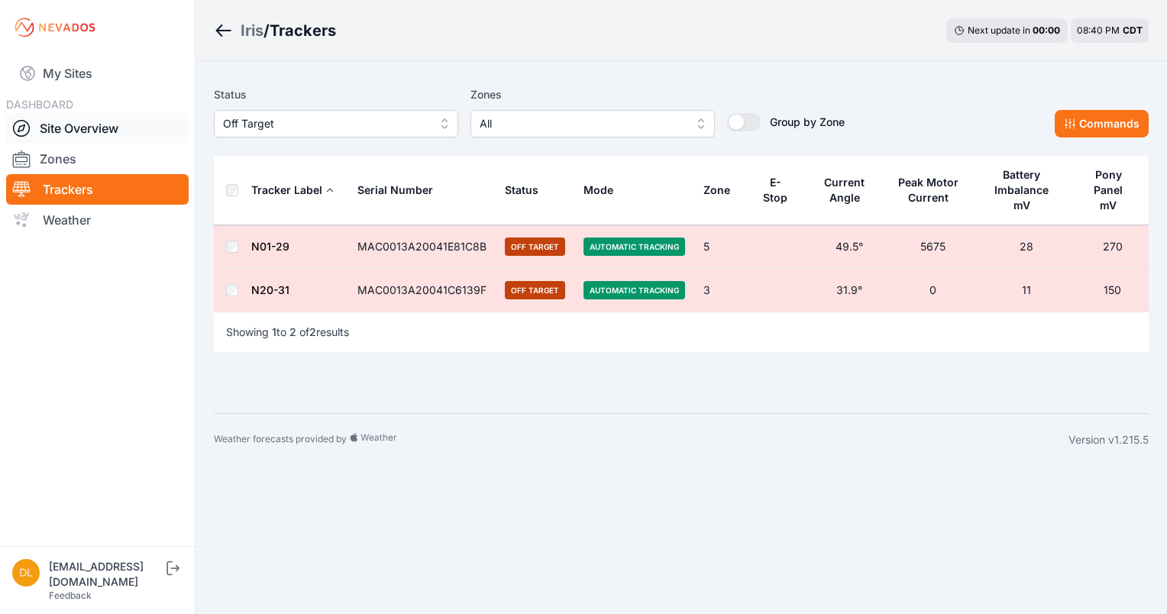
click at [99, 125] on link "Site Overview" at bounding box center [97, 128] width 183 height 31
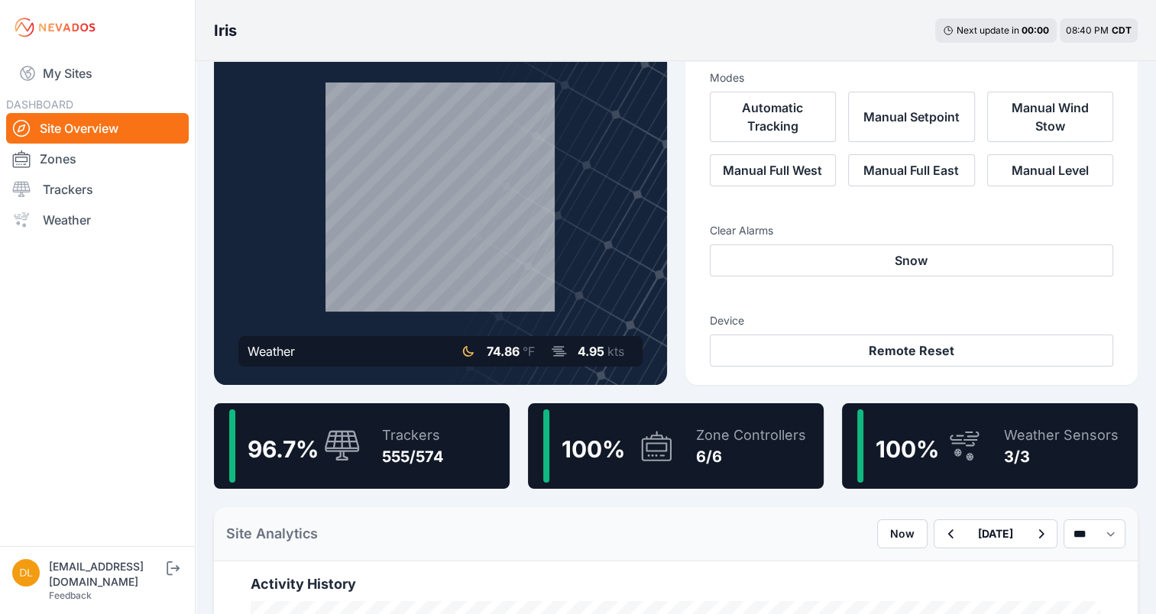
scroll to position [406, 0]
